Goal: Check status: Check status

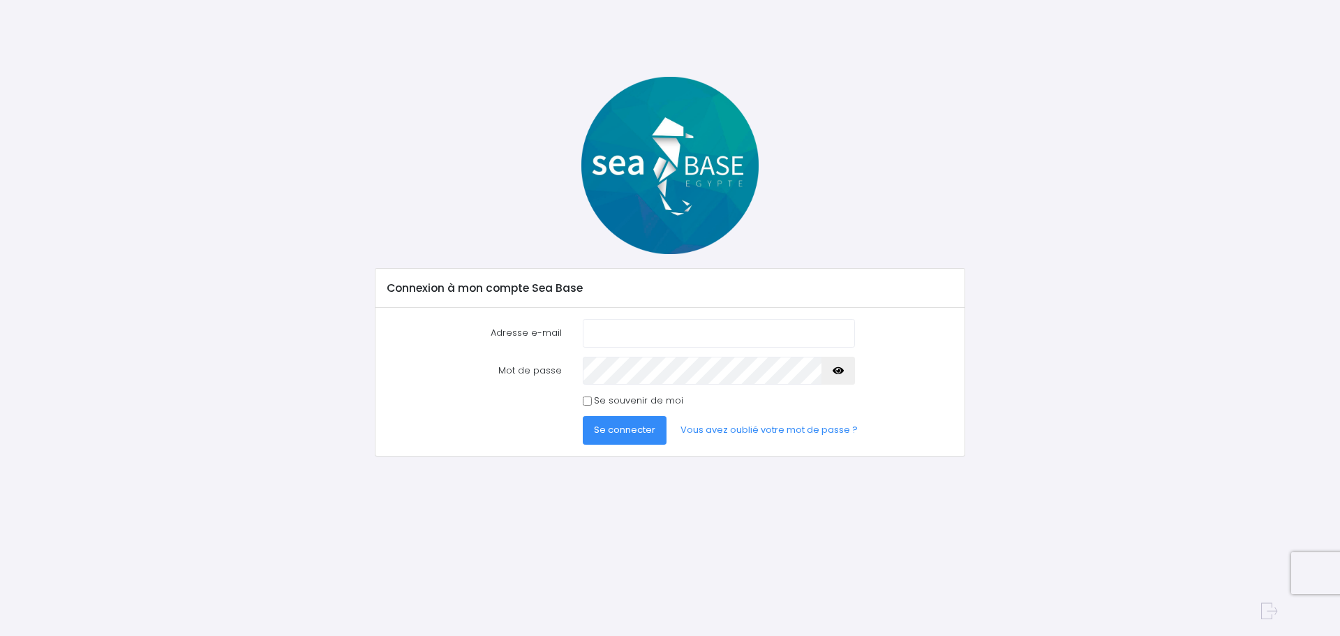
click at [634, 325] on input "Adresse e-mail" at bounding box center [719, 333] width 272 height 28
type input "[EMAIL_ADDRESS][DOMAIN_NAME]"
click at [611, 429] on span "Se connecter" at bounding box center [624, 429] width 61 height 13
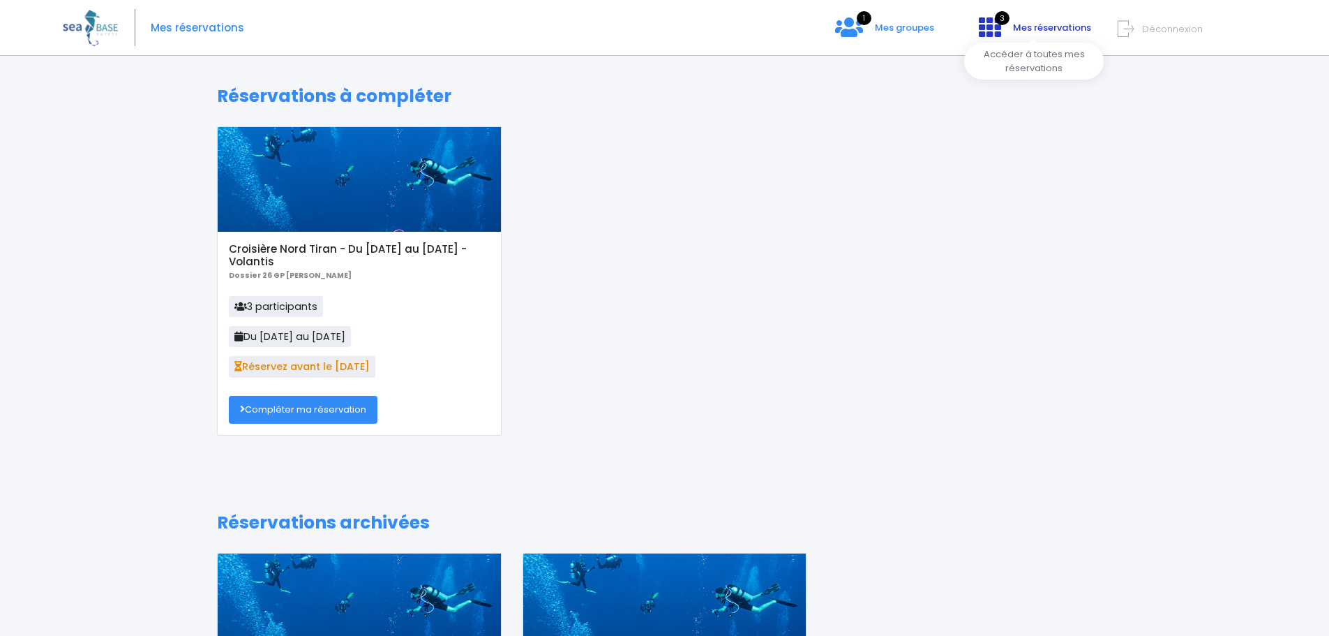
click at [1042, 26] on span "Mes réservations" at bounding box center [1052, 27] width 78 height 13
click at [996, 26] on icon at bounding box center [990, 27] width 22 height 22
click at [359, 184] on div at bounding box center [359, 179] width 283 height 105
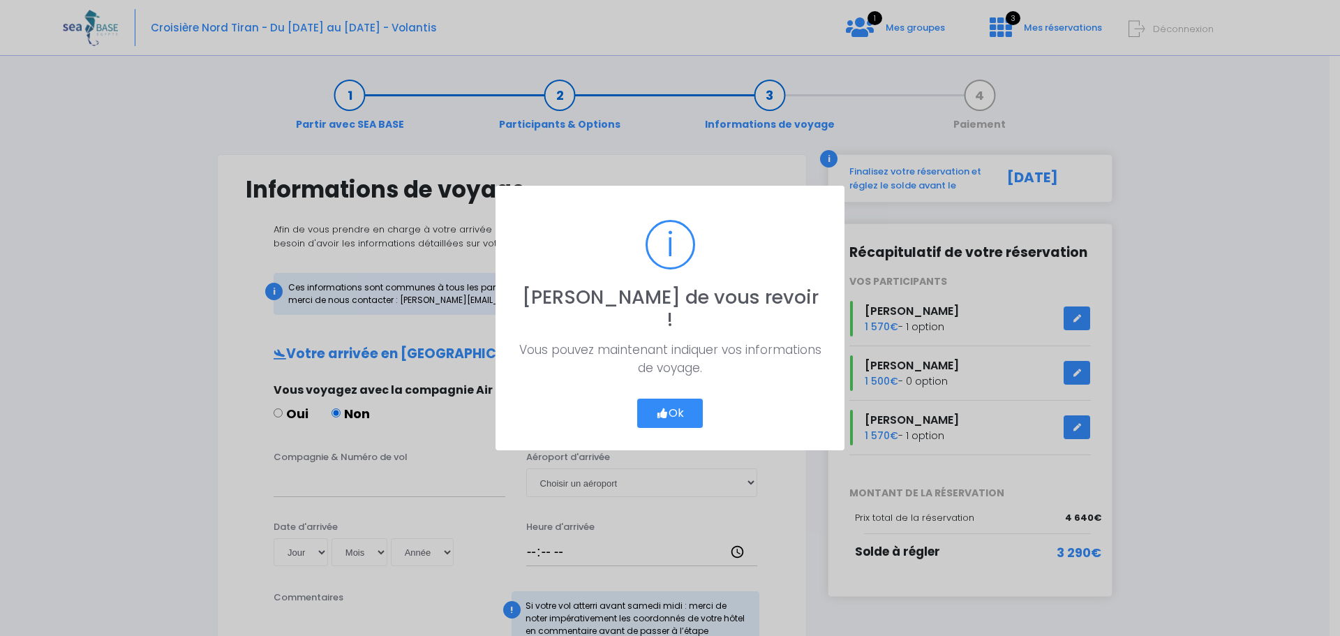
click at [680, 405] on button "Ok" at bounding box center [670, 412] width 66 height 29
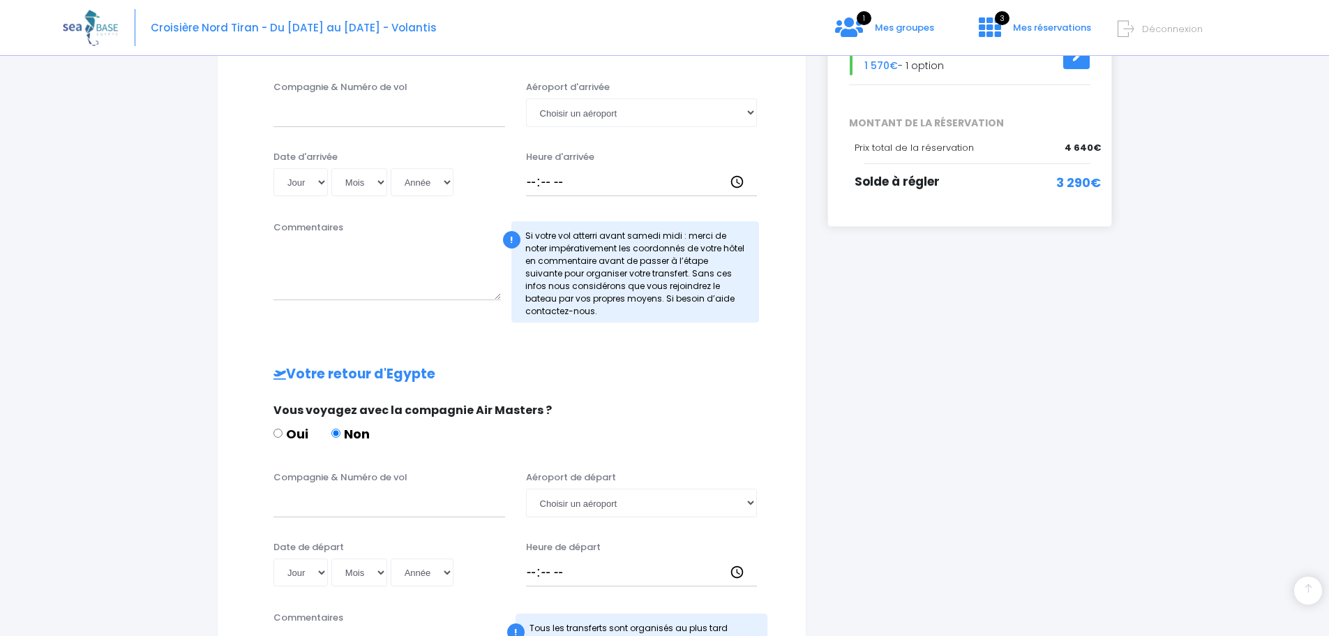
scroll to position [172, 0]
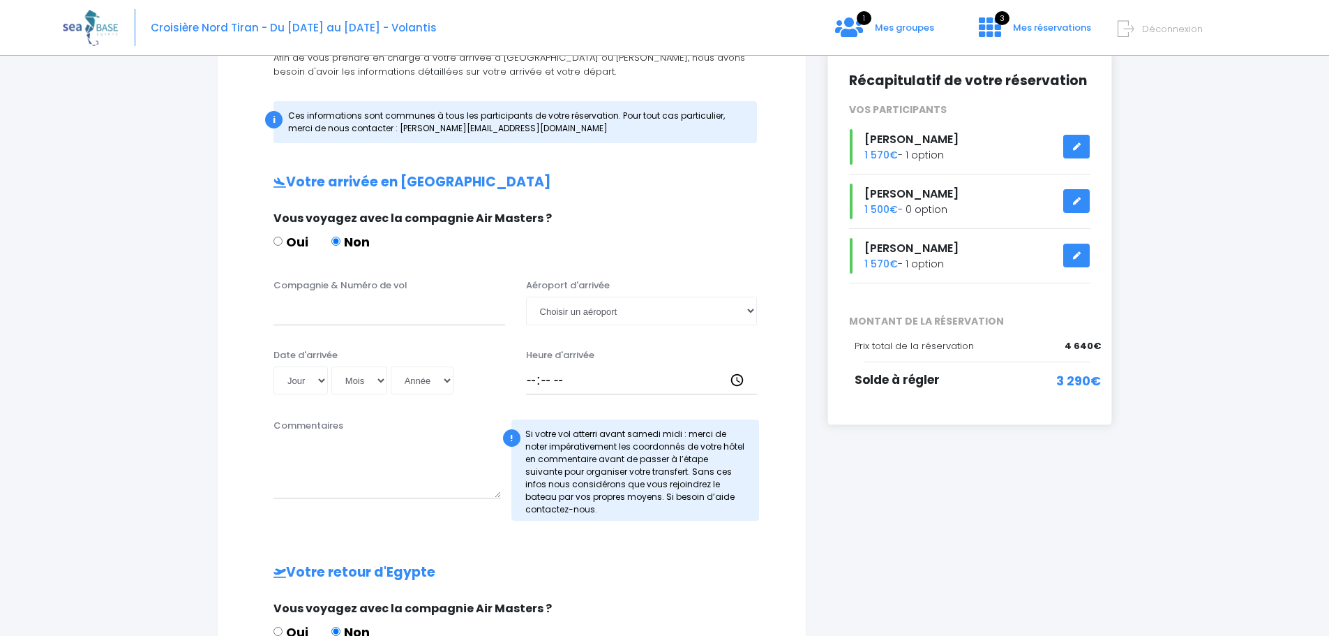
click at [1219, 217] on div "Partir avec SEA BASE Participants & Options Informations de voyage Paiement Inf…" at bounding box center [665, 473] width 1204 height 1161
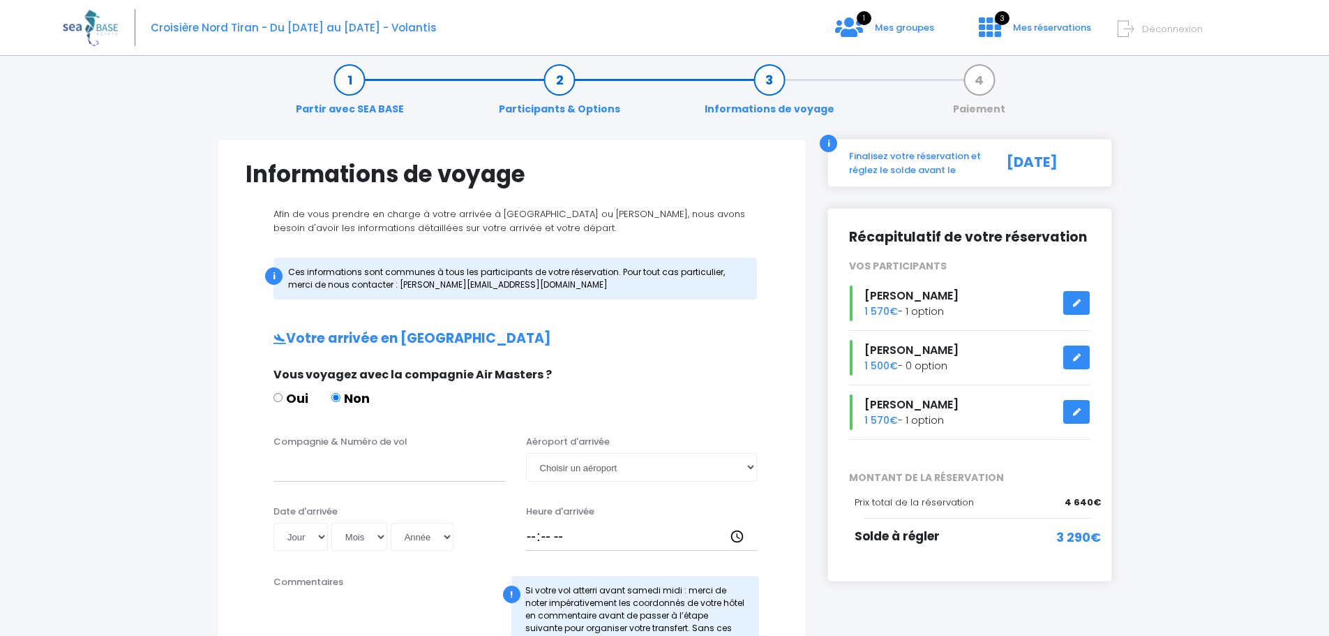
scroll to position [0, 0]
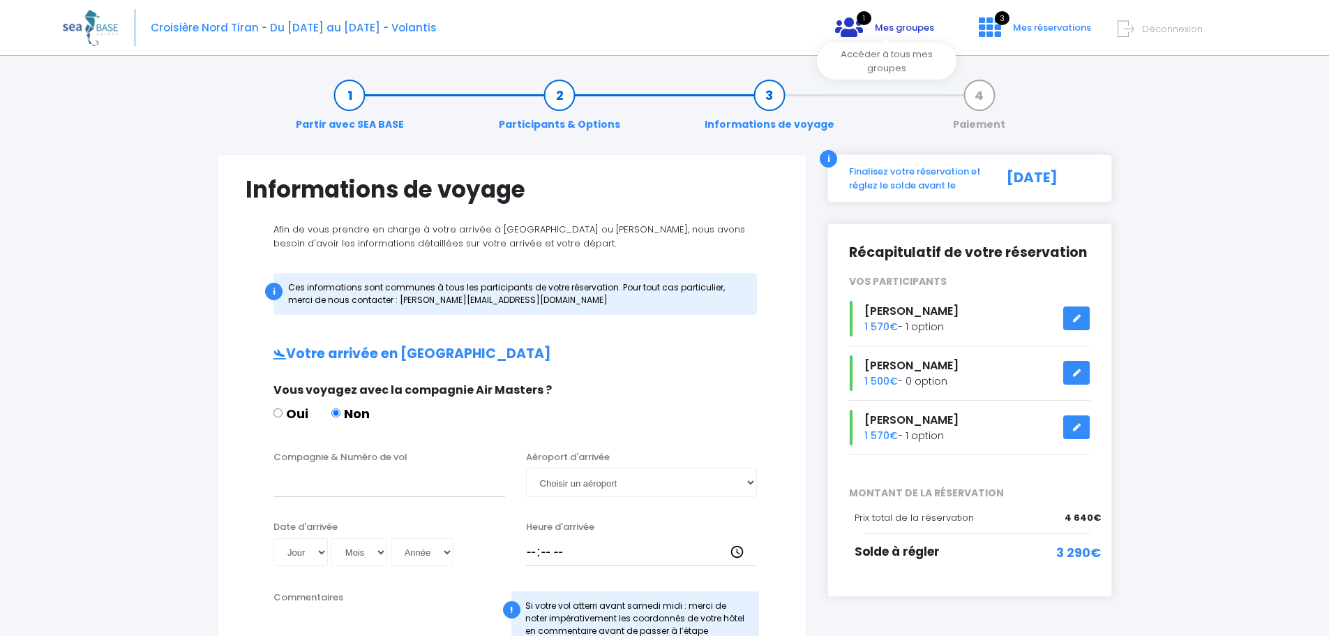
click at [865, 24] on span "1" at bounding box center [864, 18] width 15 height 14
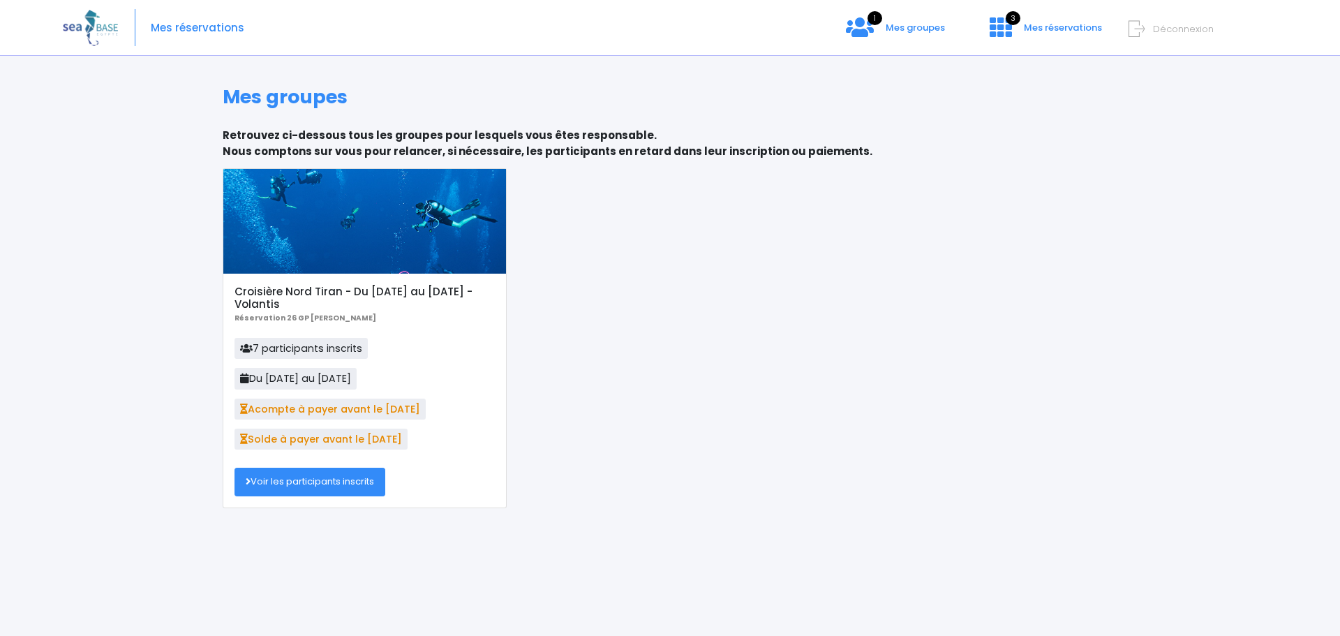
click at [296, 475] on link "Voir les participants inscrits" at bounding box center [309, 482] width 151 height 28
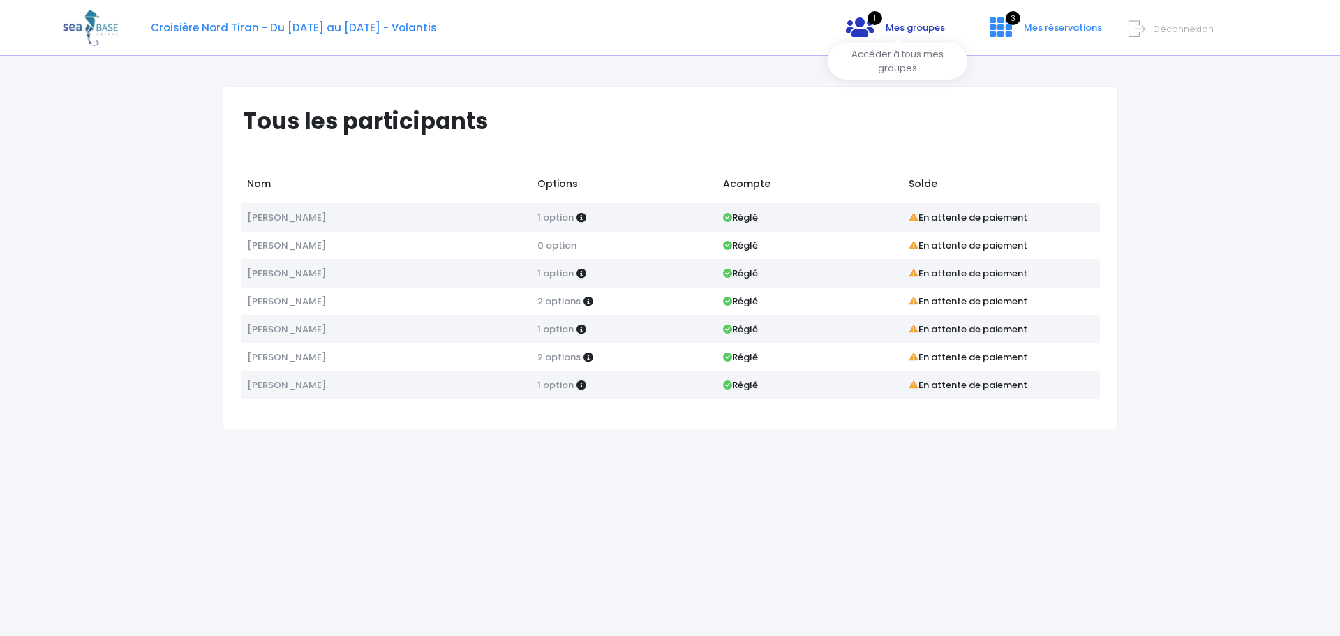
click at [908, 25] on span "Mes groupes" at bounding box center [915, 27] width 59 height 13
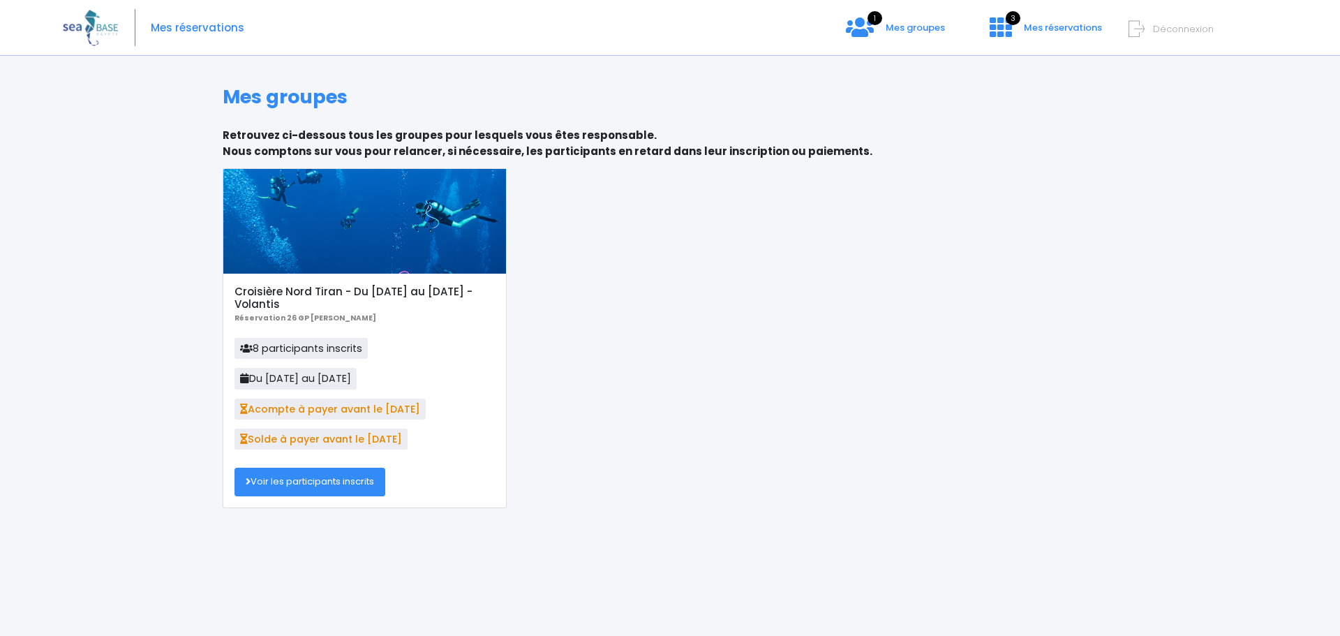
click at [303, 483] on link "Voir les participants inscrits" at bounding box center [309, 482] width 151 height 28
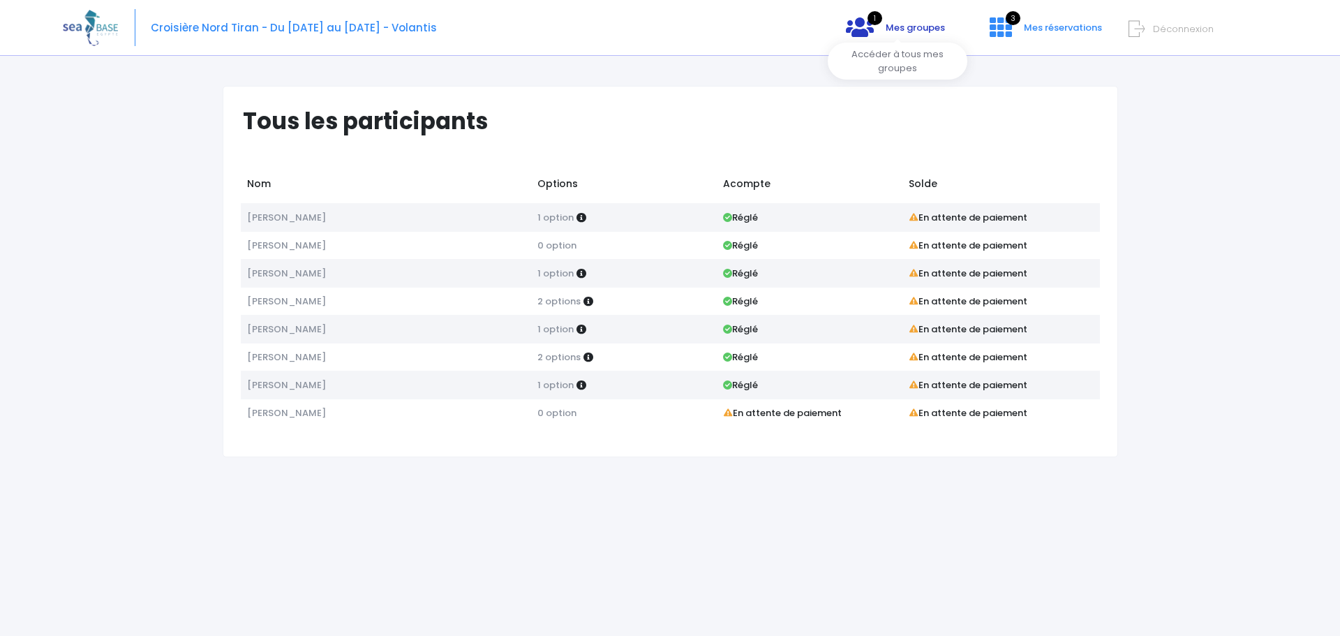
click at [873, 24] on span "1" at bounding box center [874, 18] width 15 height 14
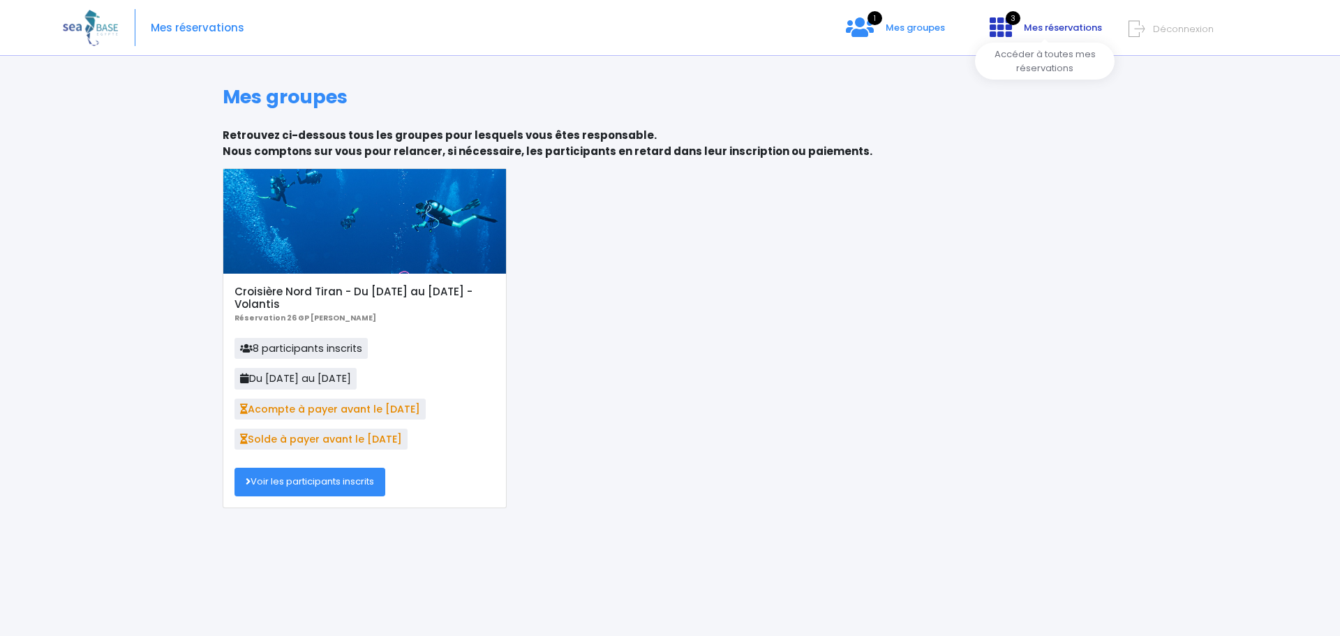
click at [1045, 26] on span "Mes réservations" at bounding box center [1063, 27] width 78 height 13
